Goal: Share content: Share content

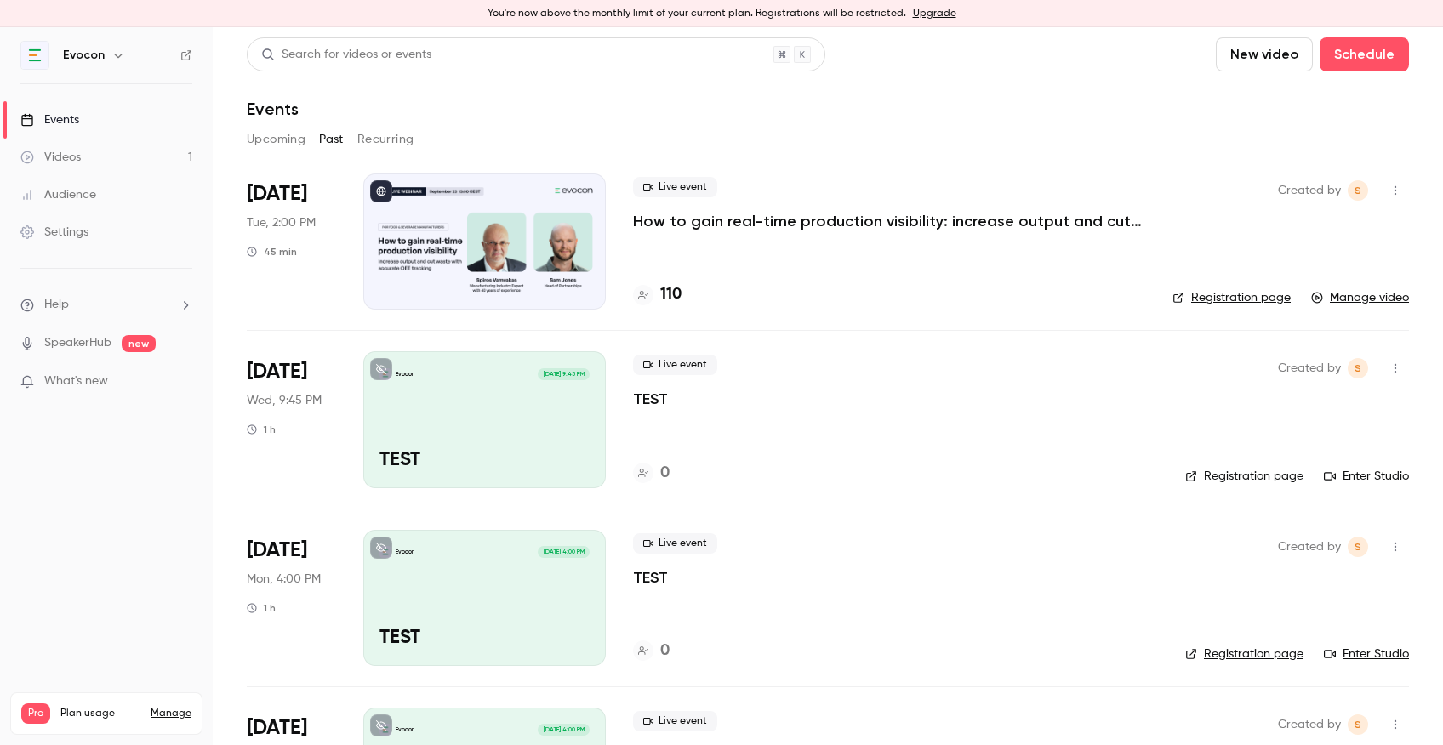
click at [736, 224] on p "How to gain real-time production visibility: increase output and cut waste with…" at bounding box center [888, 221] width 510 height 20
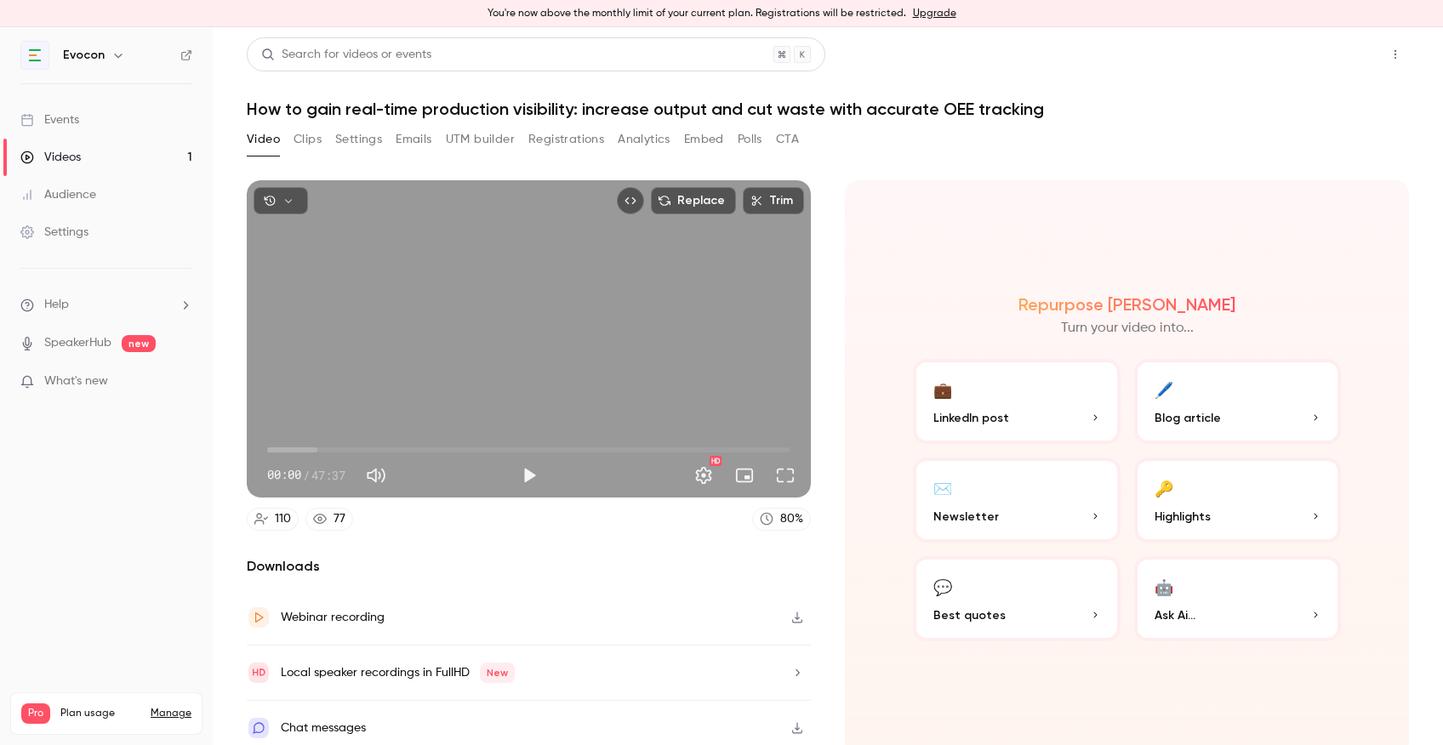
click at [1318, 57] on button "Share" at bounding box center [1334, 54] width 67 height 34
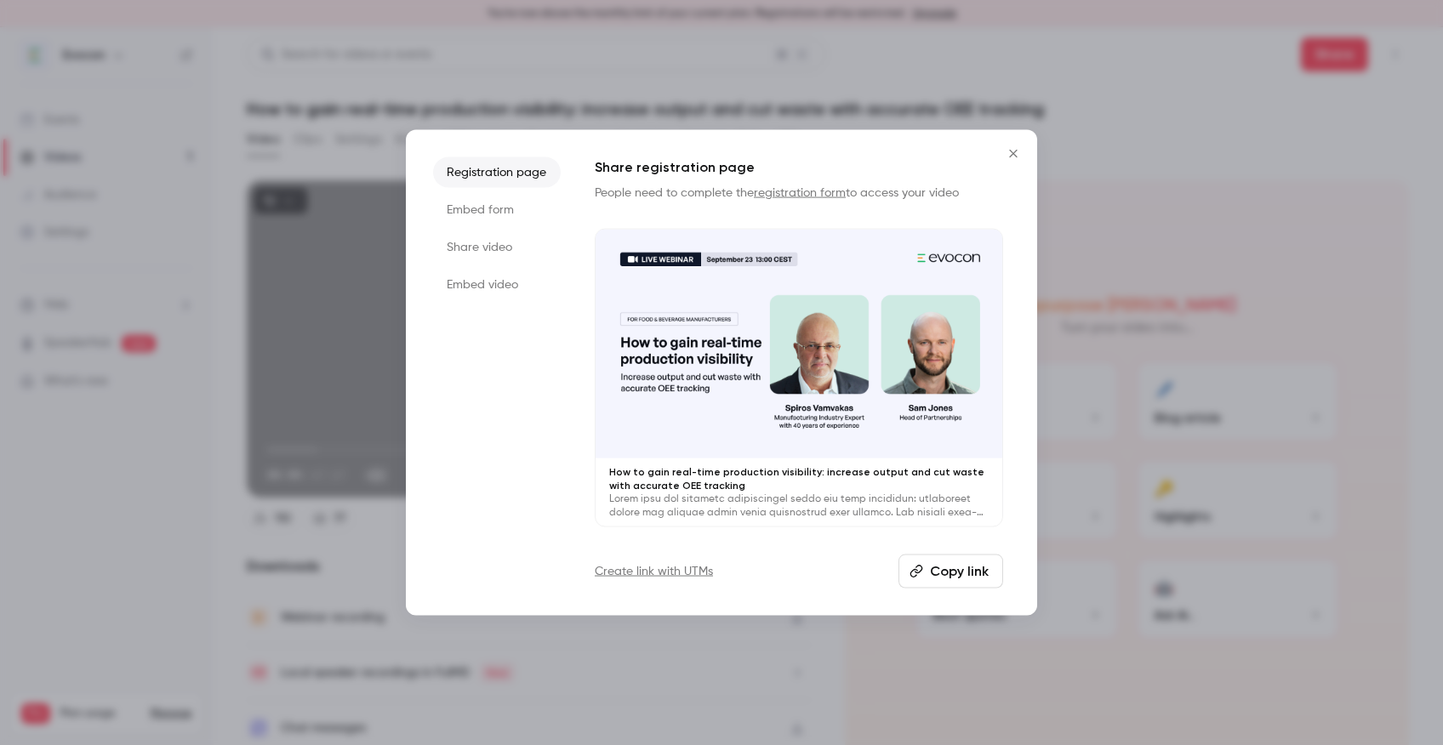
click at [940, 569] on button "Copy link" at bounding box center [950, 571] width 105 height 34
click at [1018, 150] on icon "Close" at bounding box center [1013, 154] width 20 height 14
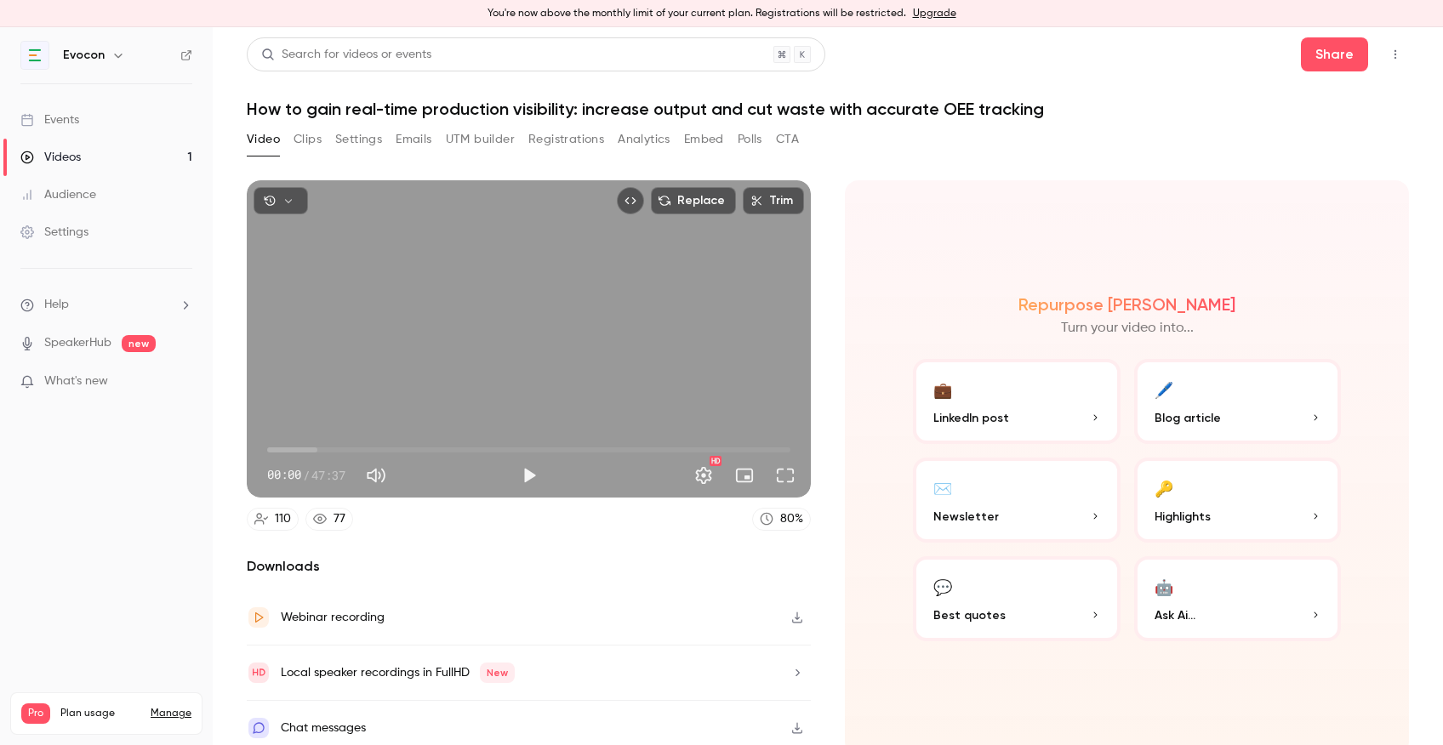
scroll to position [10, 0]
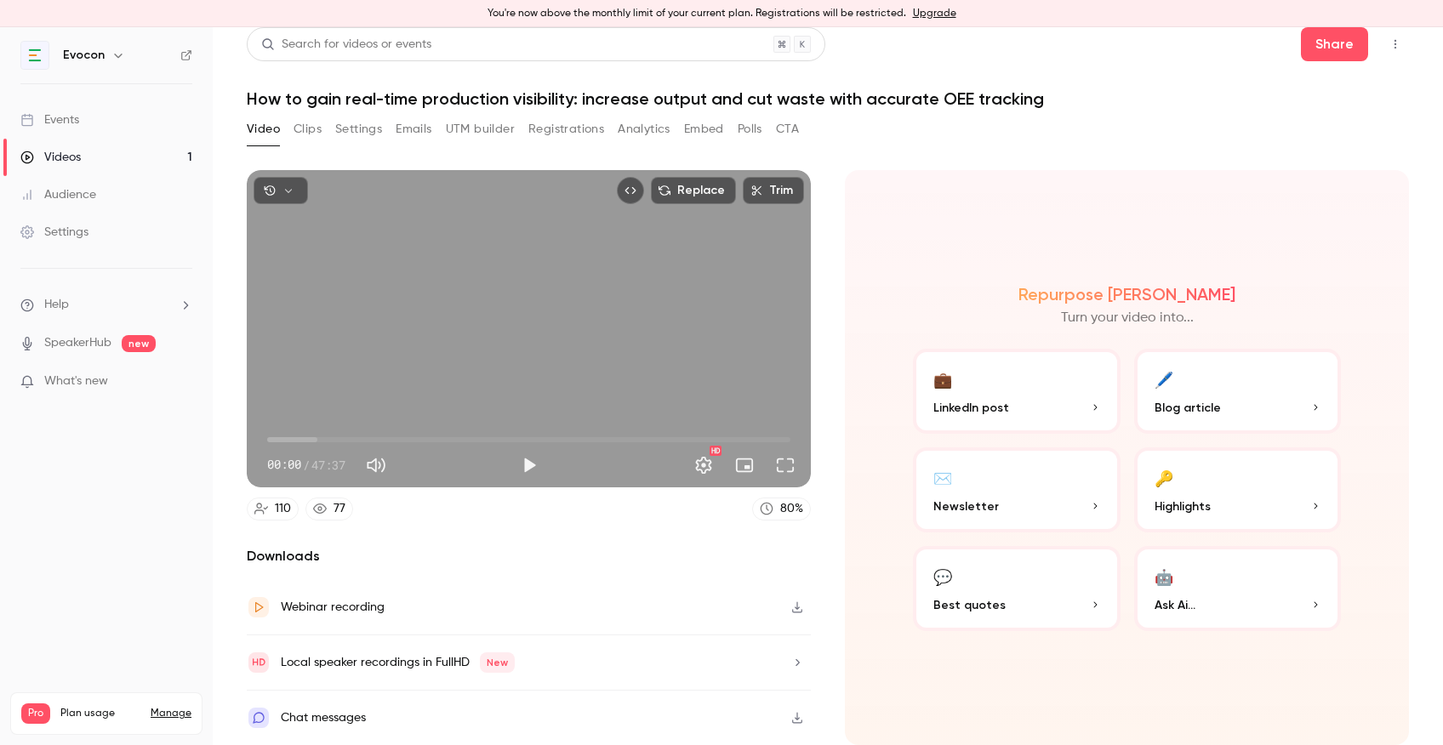
click at [307, 133] on button "Clips" at bounding box center [308, 129] width 28 height 27
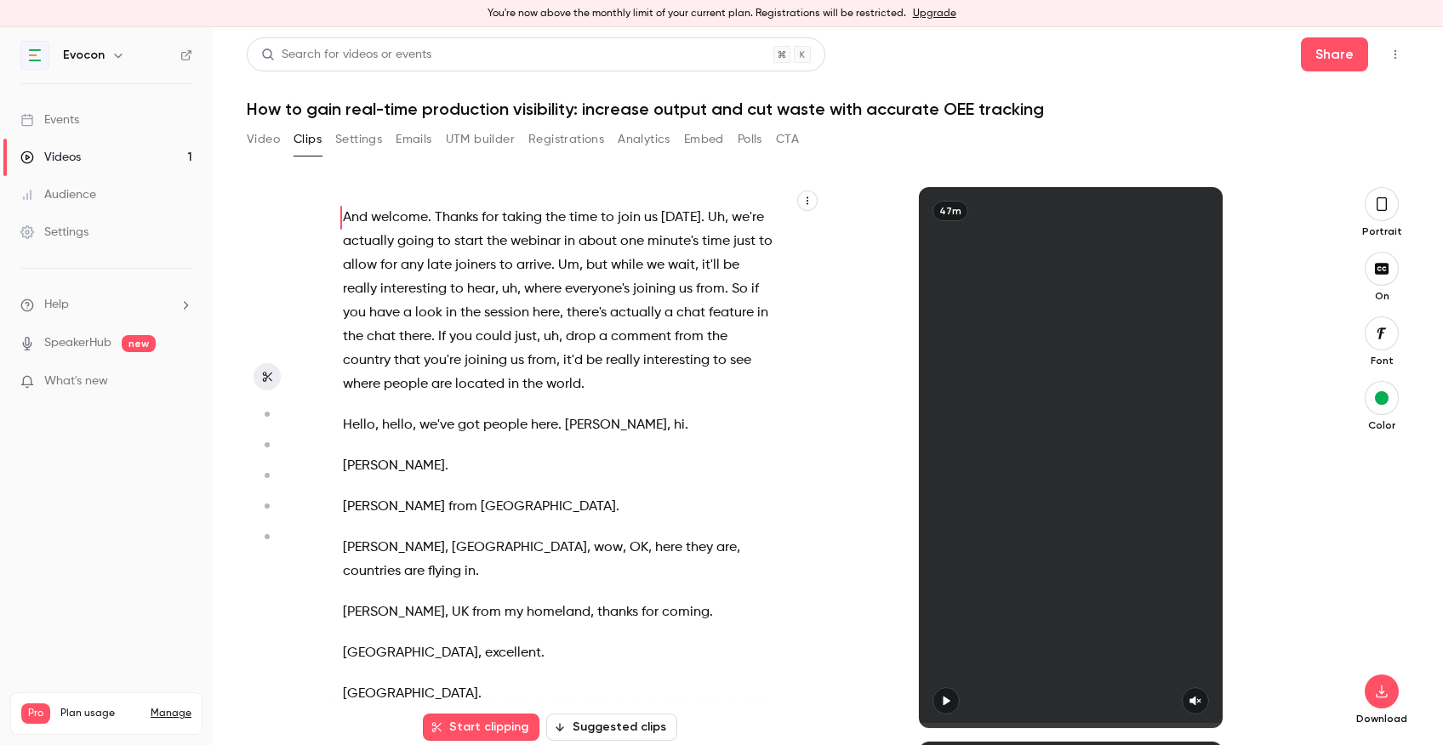
scroll to position [23, 0]
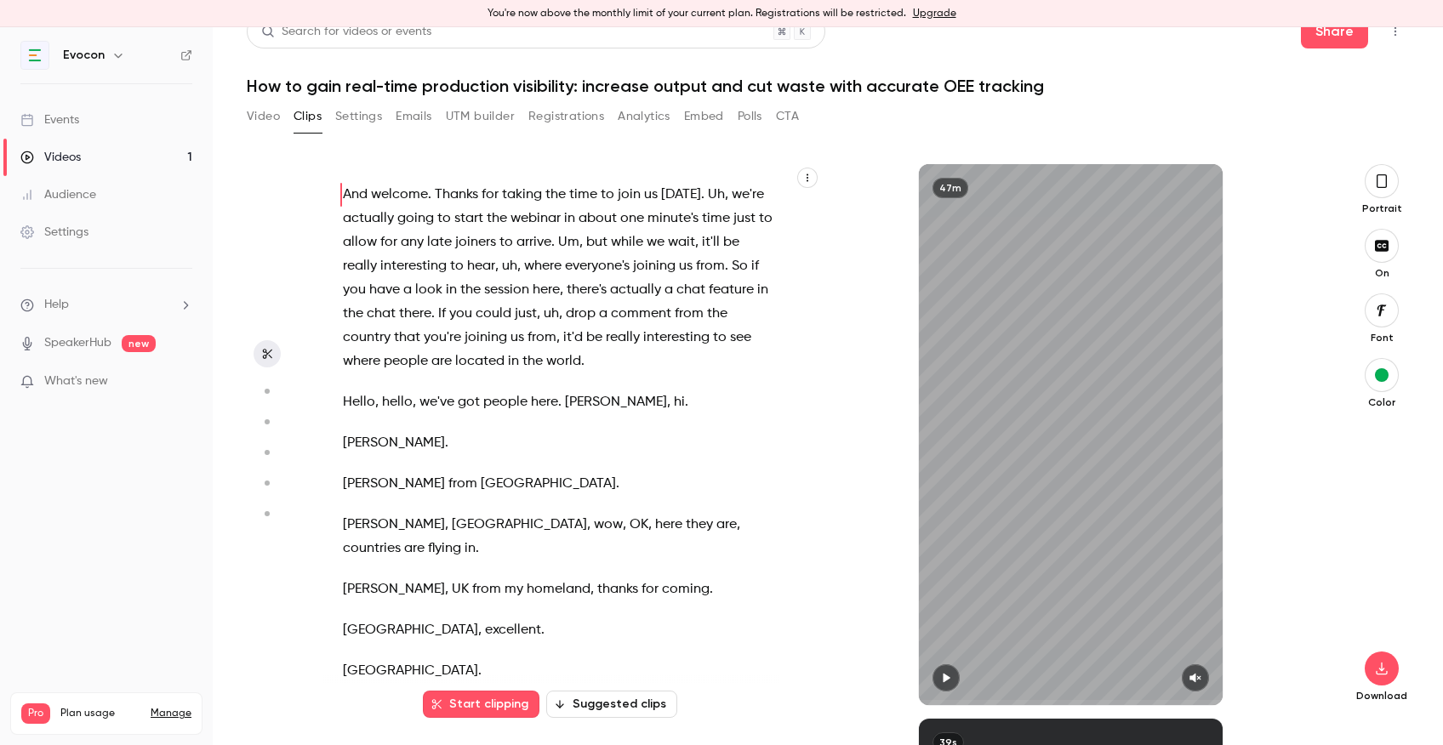
click at [1378, 185] on icon "button" at bounding box center [1382, 181] width 14 height 19
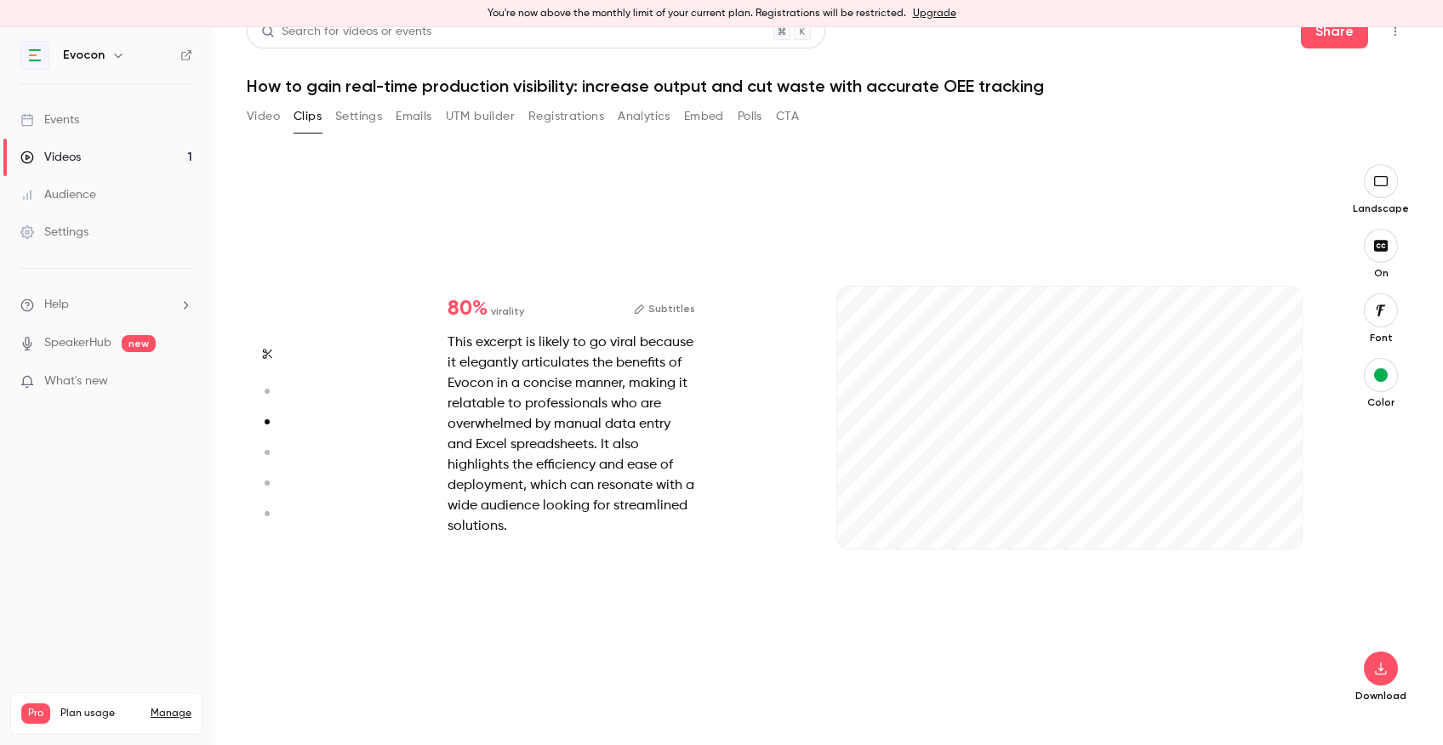
type input "*"
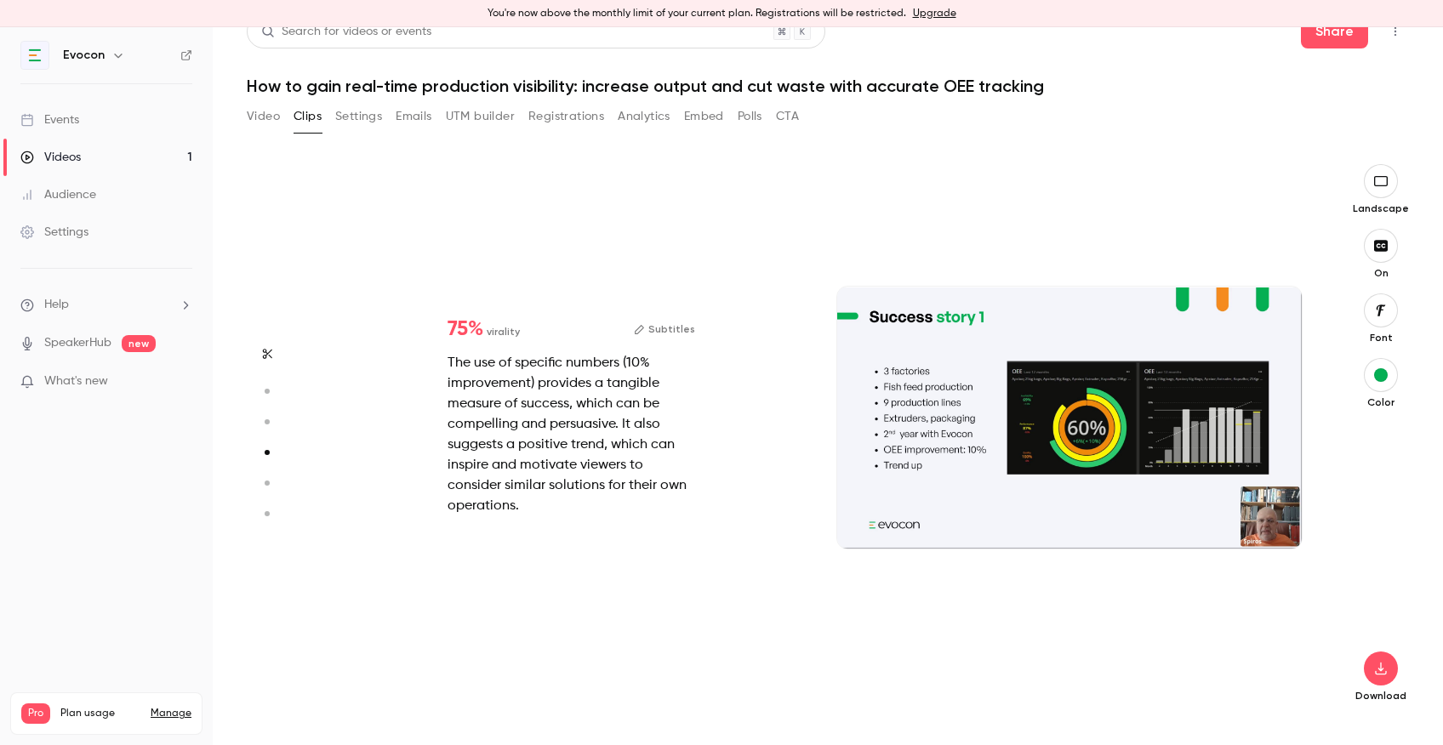
type input "*"
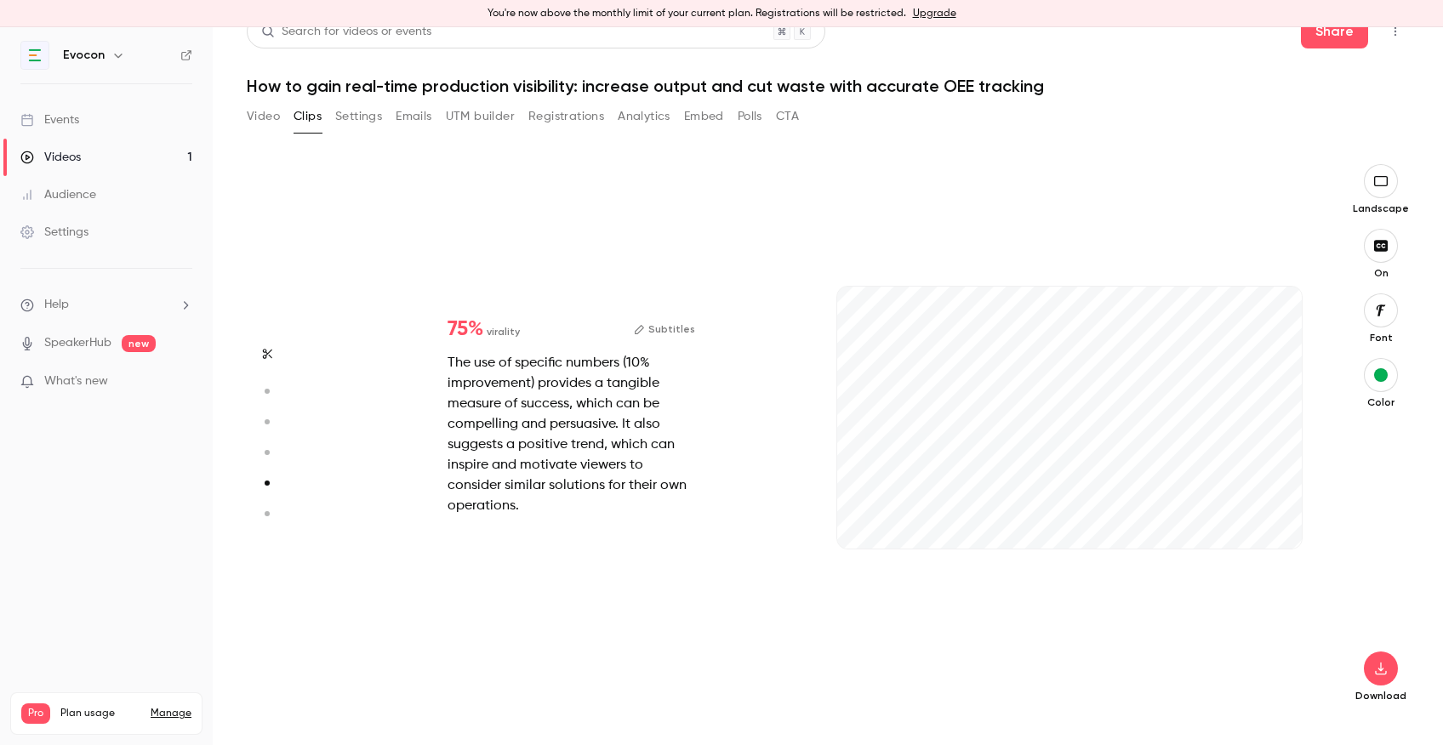
type input "*"
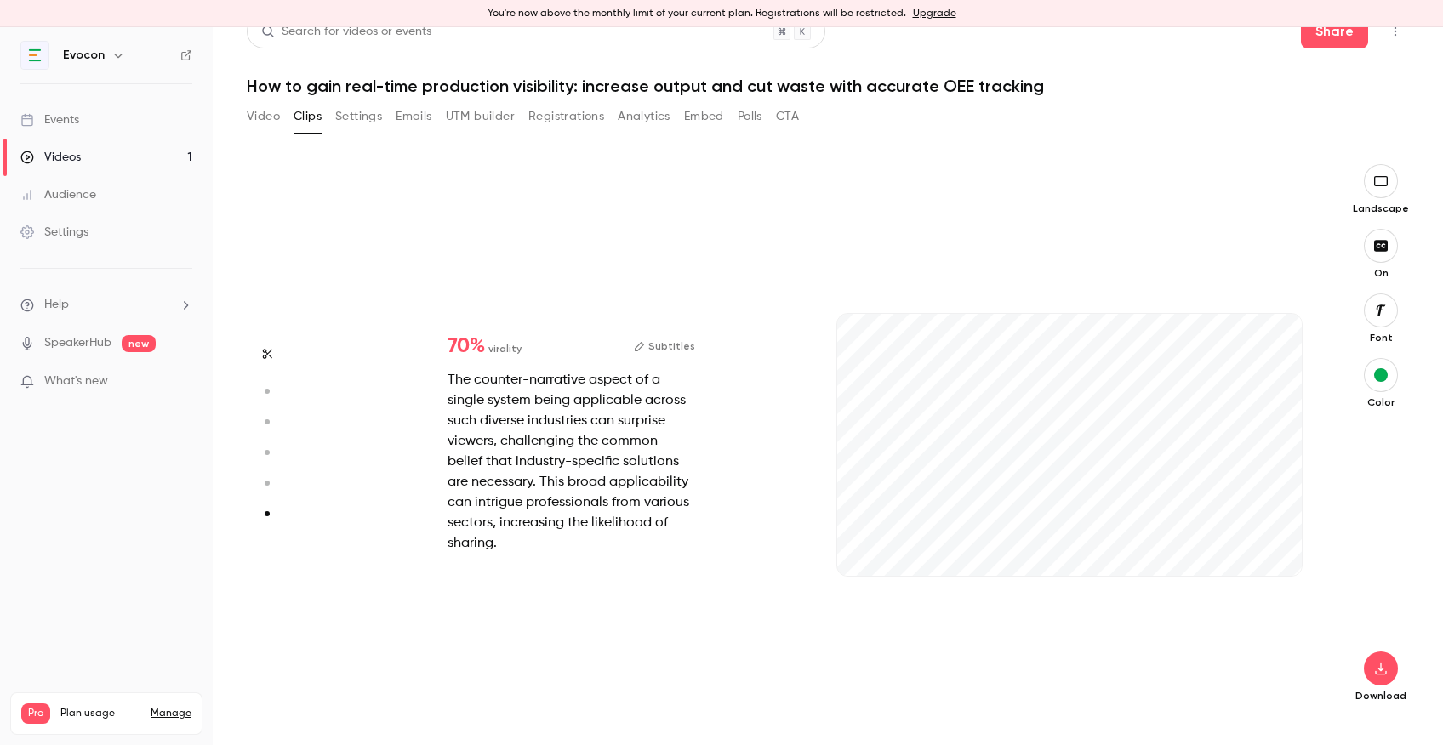
scroll to position [27, 0]
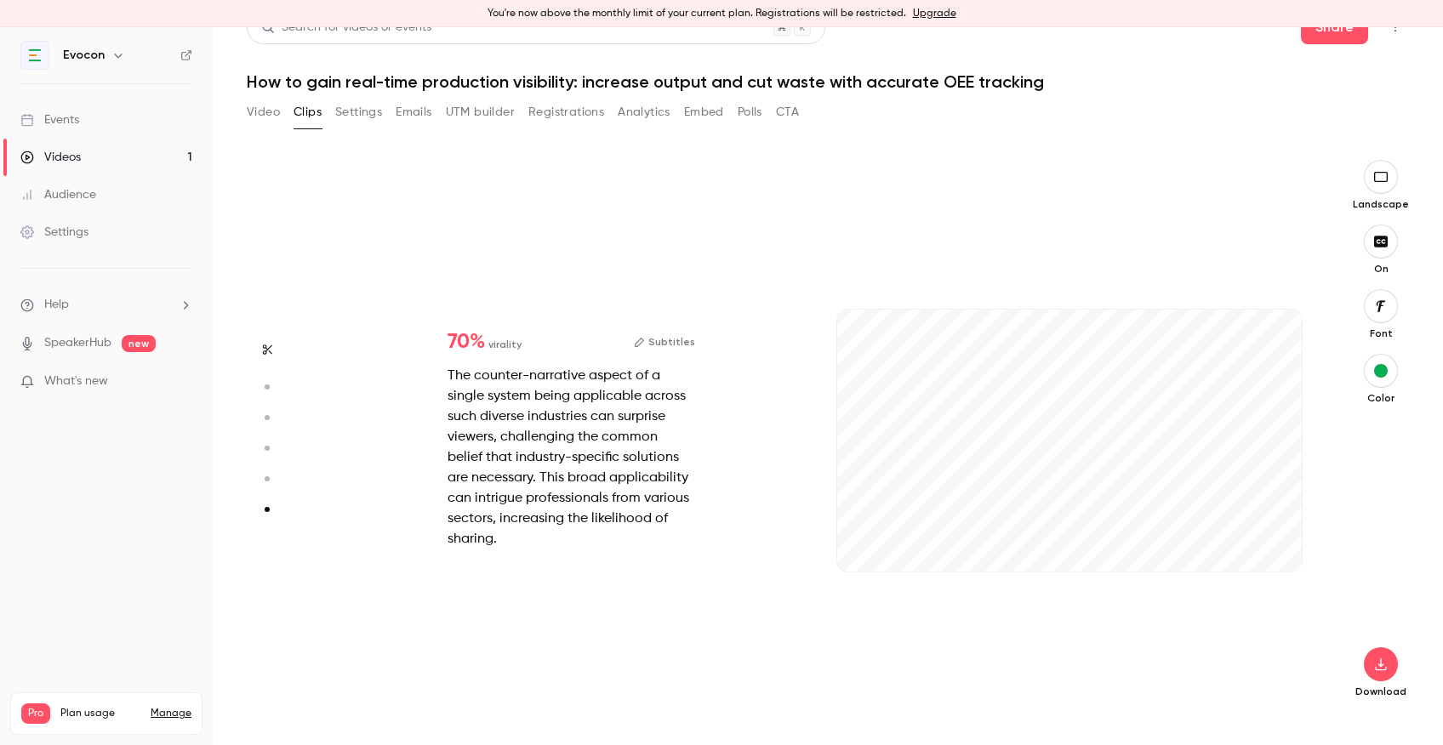
type input "****"
